Goal: Transaction & Acquisition: Download file/media

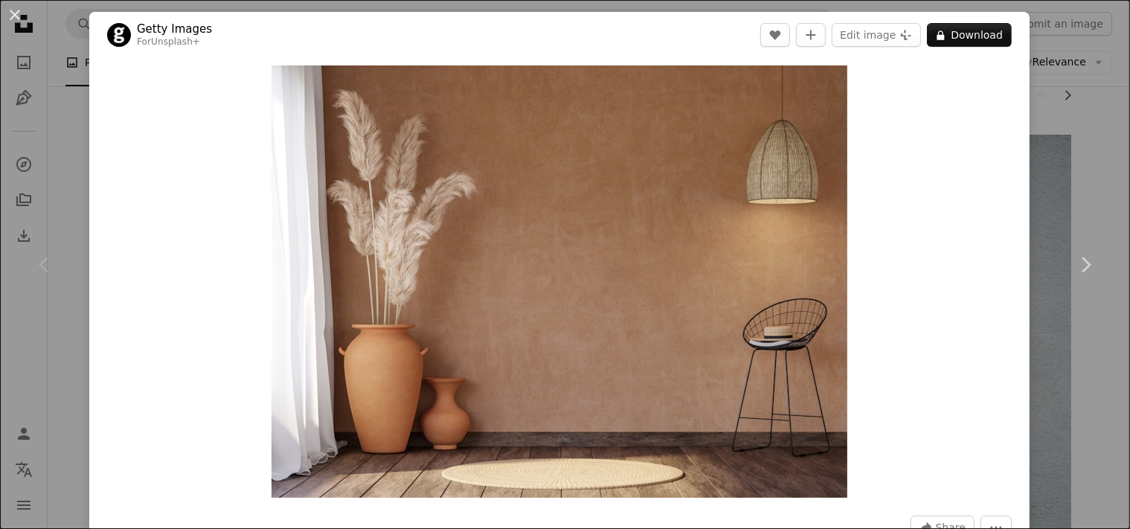
scroll to position [1607, 0]
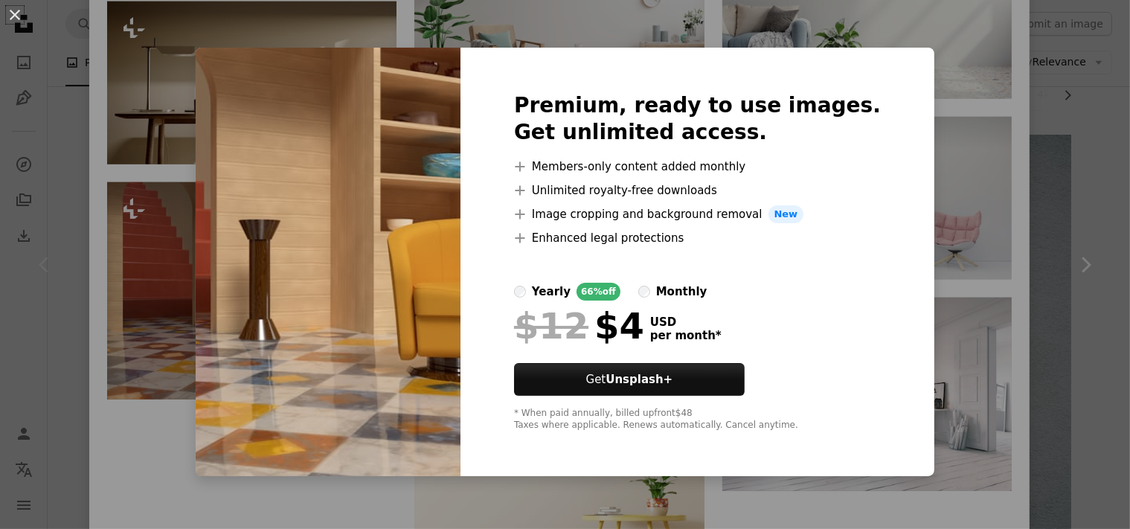
click at [1046, 181] on div "An X shape Premium, ready to use images. Get unlimited access. A plus sign Memb…" at bounding box center [565, 264] width 1130 height 529
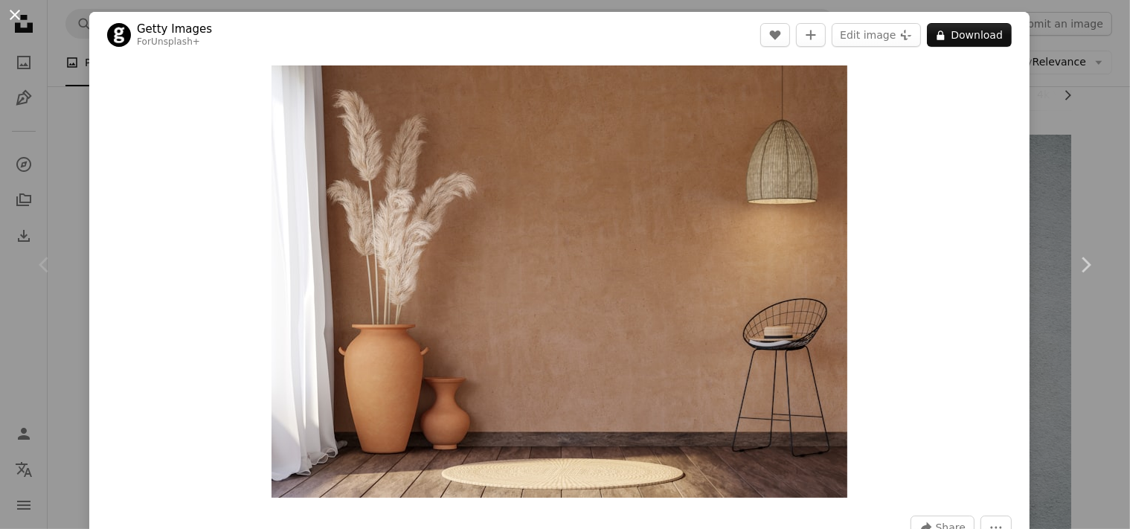
click at [15, 10] on button "An X shape" at bounding box center [15, 15] width 18 height 18
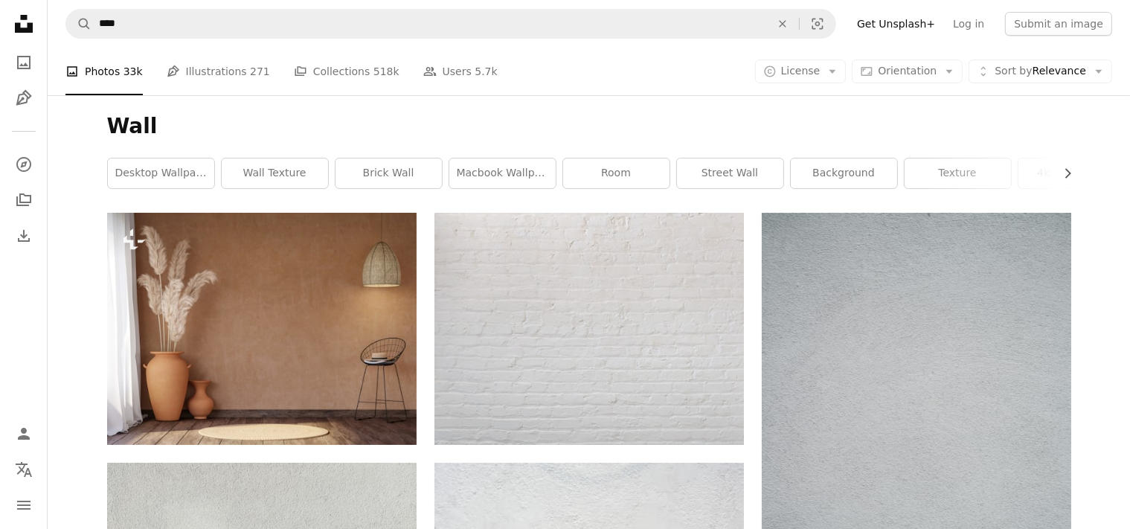
click at [99, 75] on li "A photo Photos 33k" at bounding box center [103, 72] width 77 height 48
